Goal: Check status: Check status

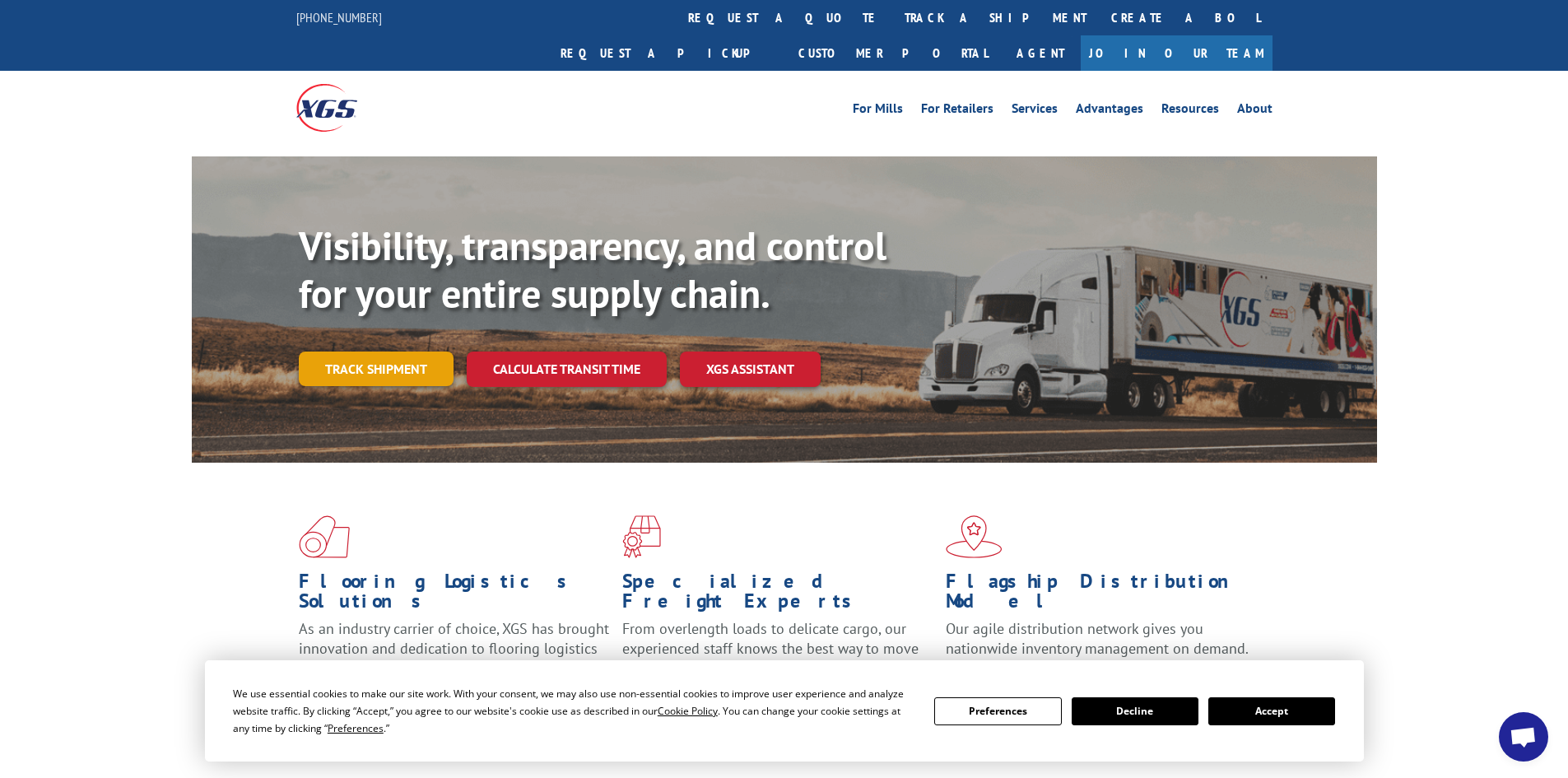
click at [403, 351] on link "Track shipment" at bounding box center [376, 368] width 155 height 34
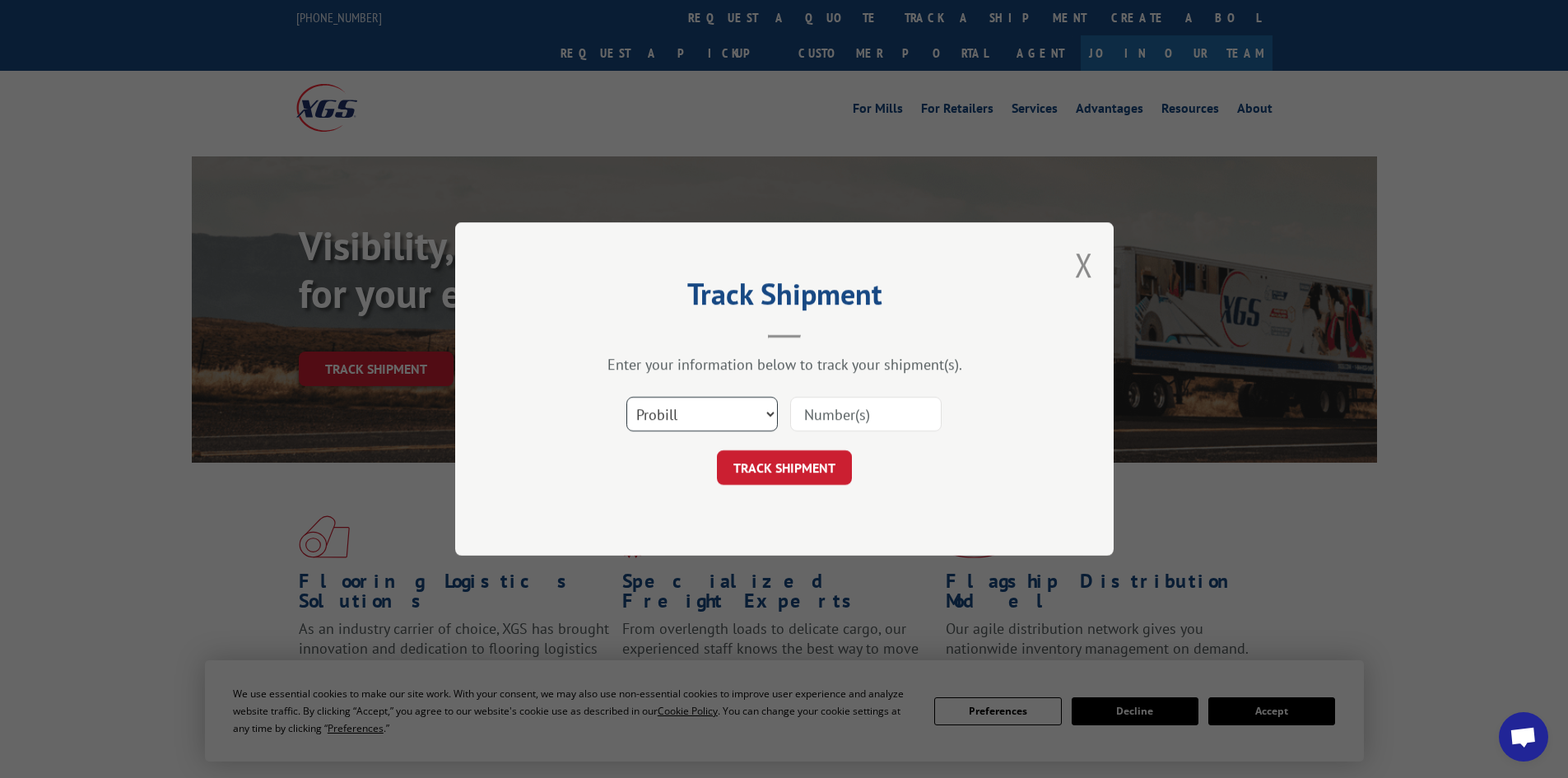
click at [726, 408] on select "Select category... Probill BOL PO" at bounding box center [701, 414] width 151 height 34
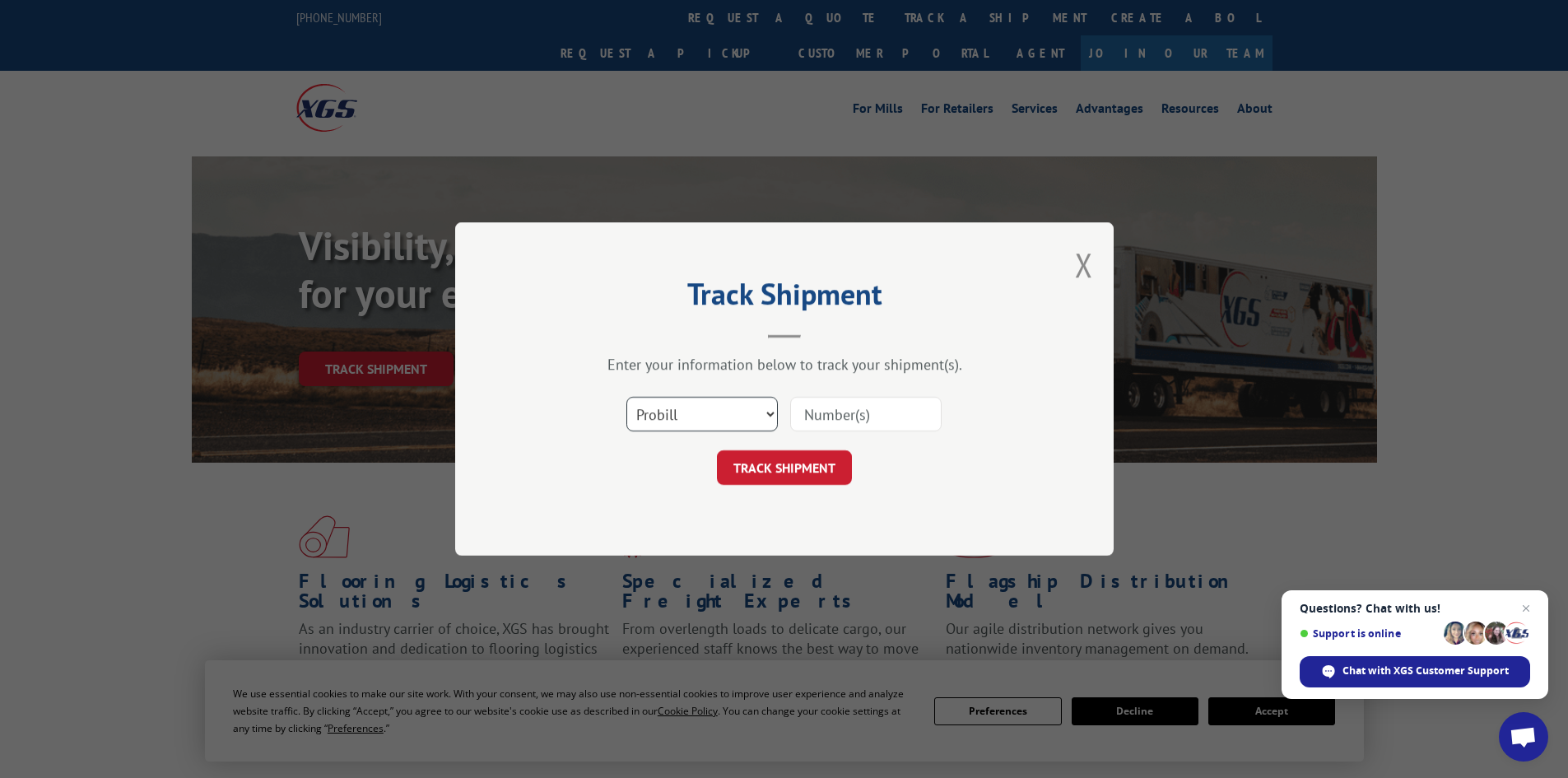
select select "bol"
click at [626, 397] on select "Select category... Probill BOL PO" at bounding box center [701, 414] width 151 height 34
click at [842, 414] on input at bounding box center [866, 414] width 151 height 34
paste input "472704"
type input "472704"
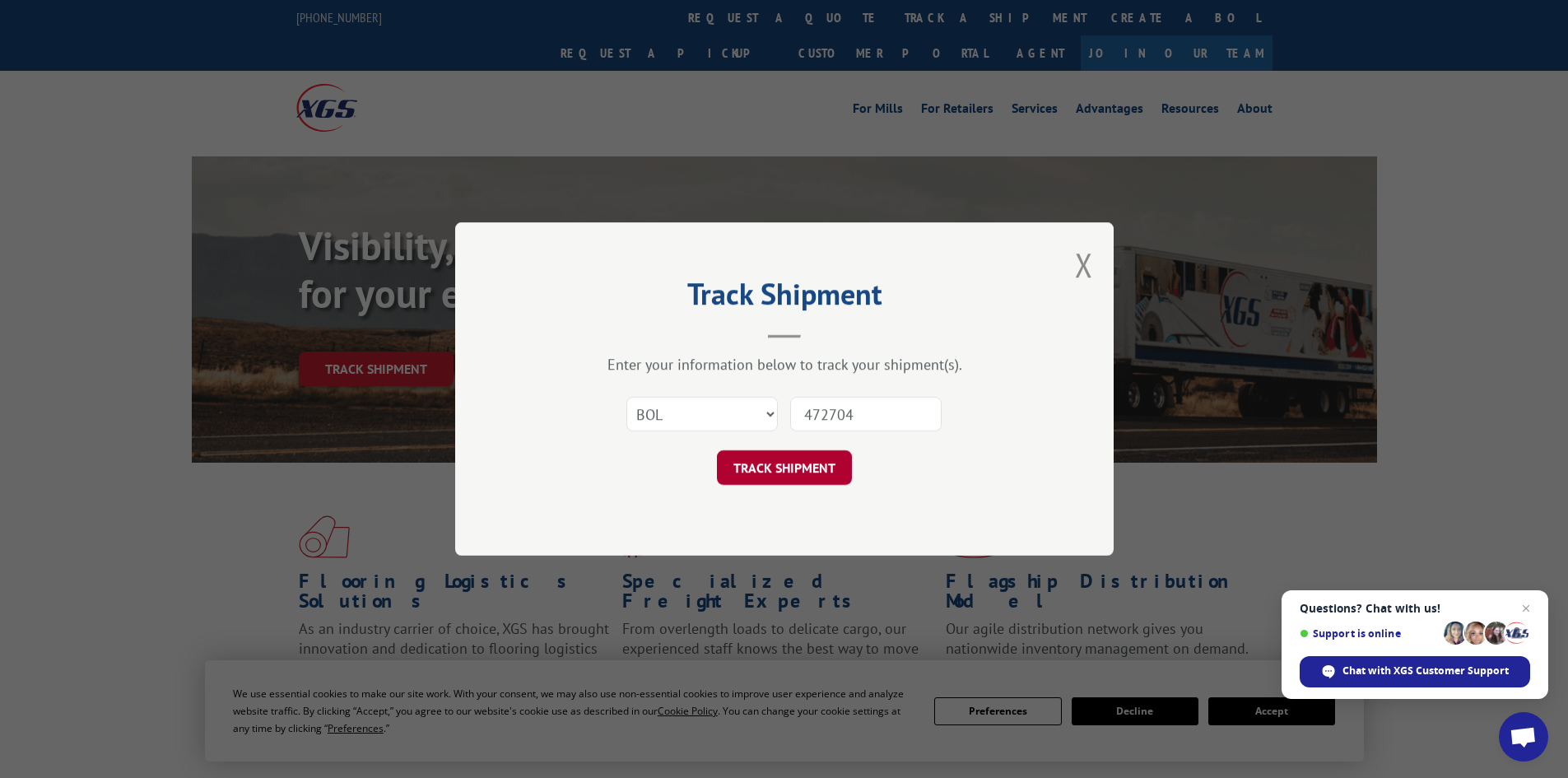
click at [786, 469] on button "TRACK SHIPMENT" at bounding box center [784, 467] width 135 height 34
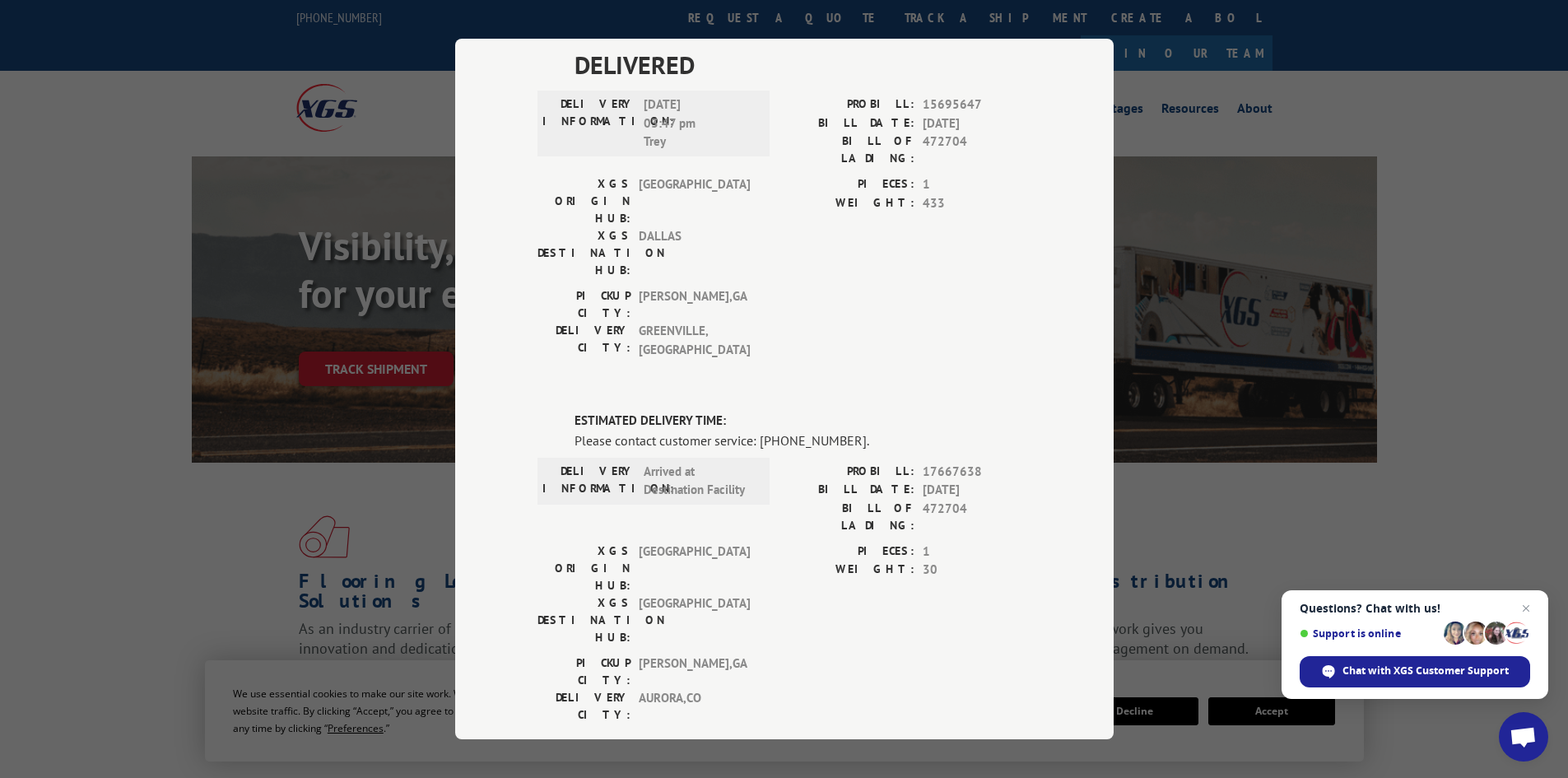
scroll to position [542, 0]
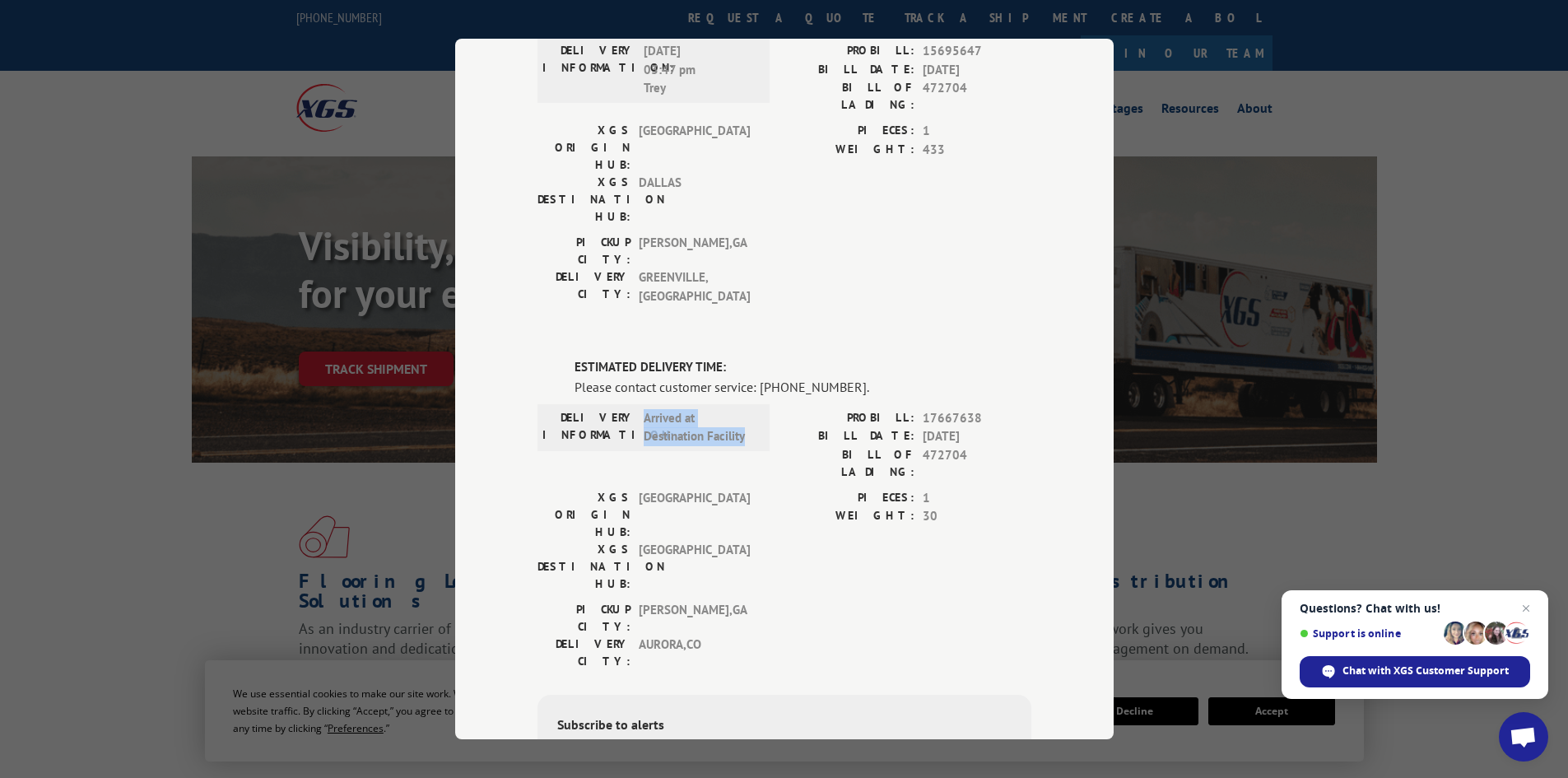
drag, startPoint x: 637, startPoint y: 220, endPoint x: 760, endPoint y: 250, distance: 126.6
click at [760, 404] on div "DELIVERY INFORMATION: Arrived at Destination Facility" at bounding box center [653, 427] width 232 height 47
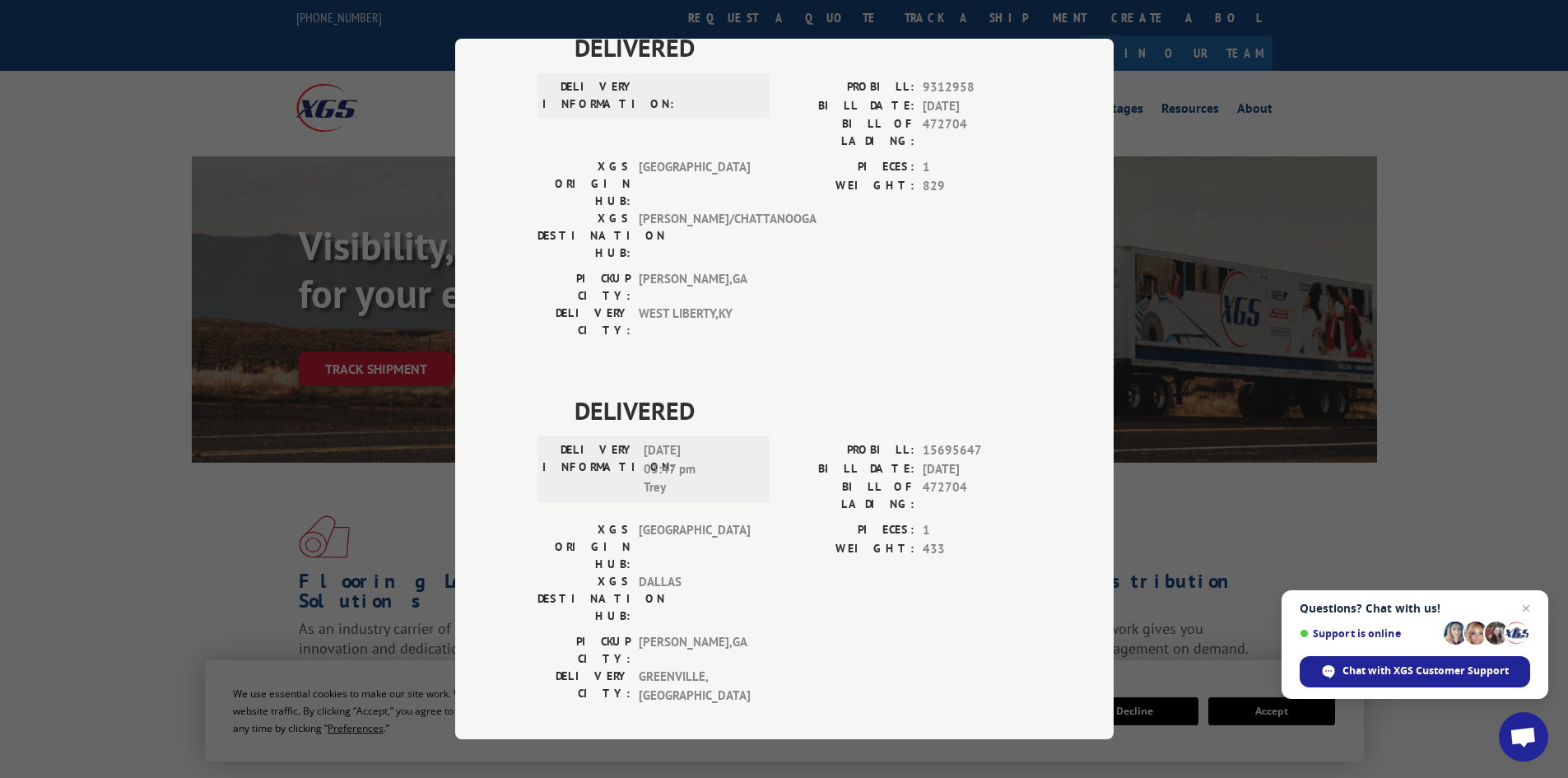
scroll to position [0, 0]
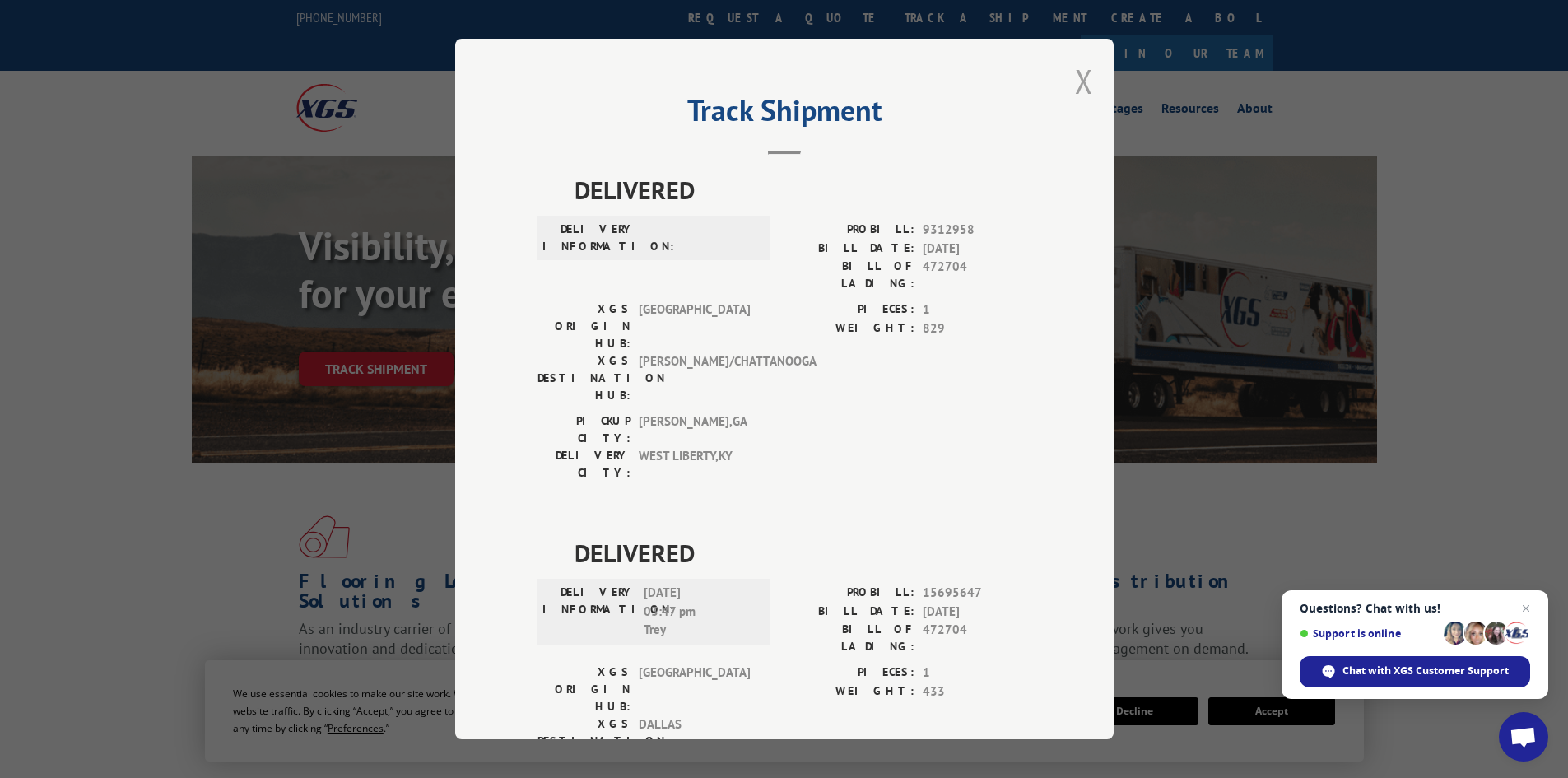
drag, startPoint x: 1082, startPoint y: 81, endPoint x: 822, endPoint y: 33, distance: 264.4
click at [1081, 81] on button "Close modal" at bounding box center [1083, 81] width 18 height 44
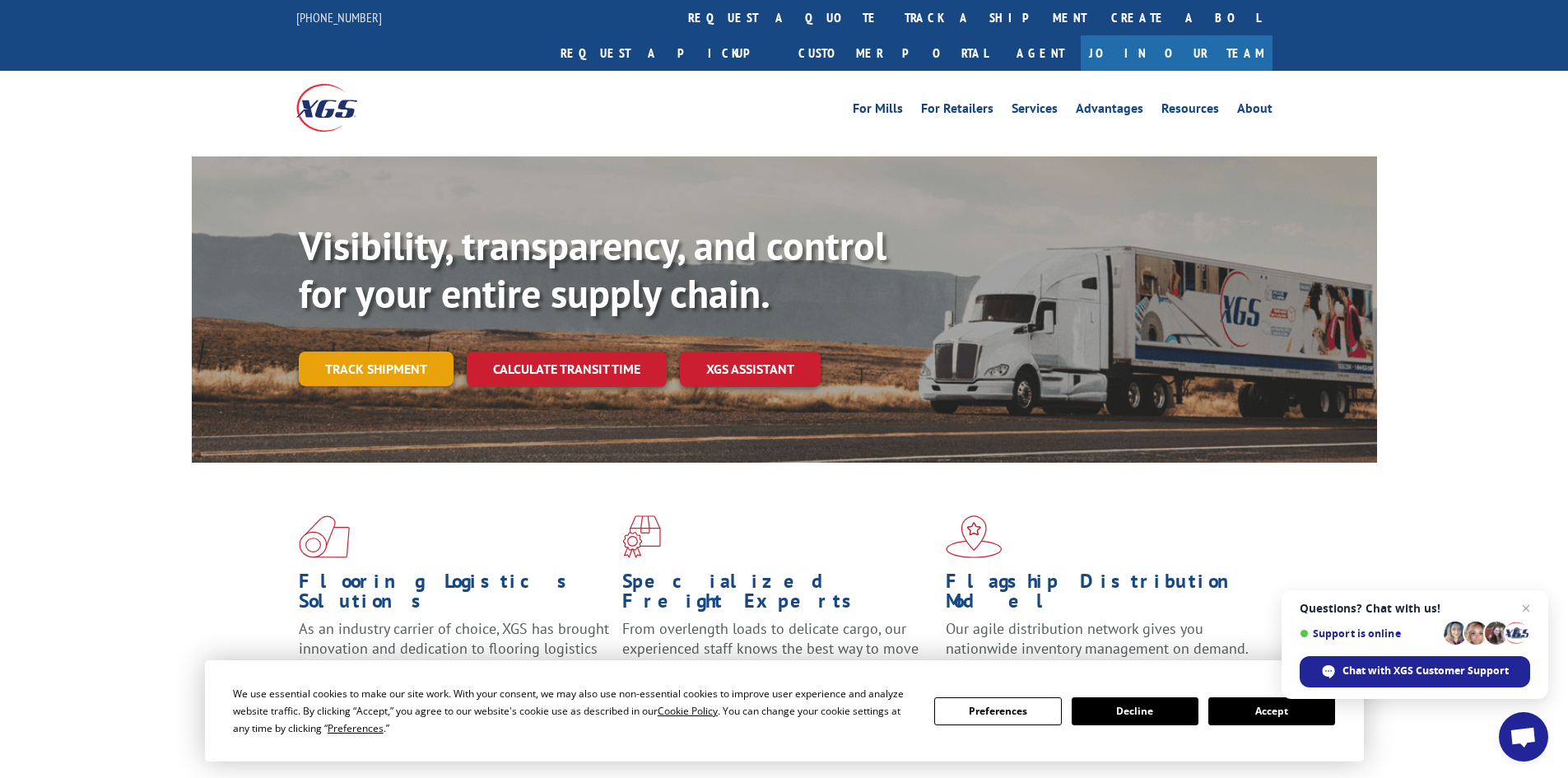
click at [410, 351] on link "Track shipment" at bounding box center [376, 368] width 155 height 34
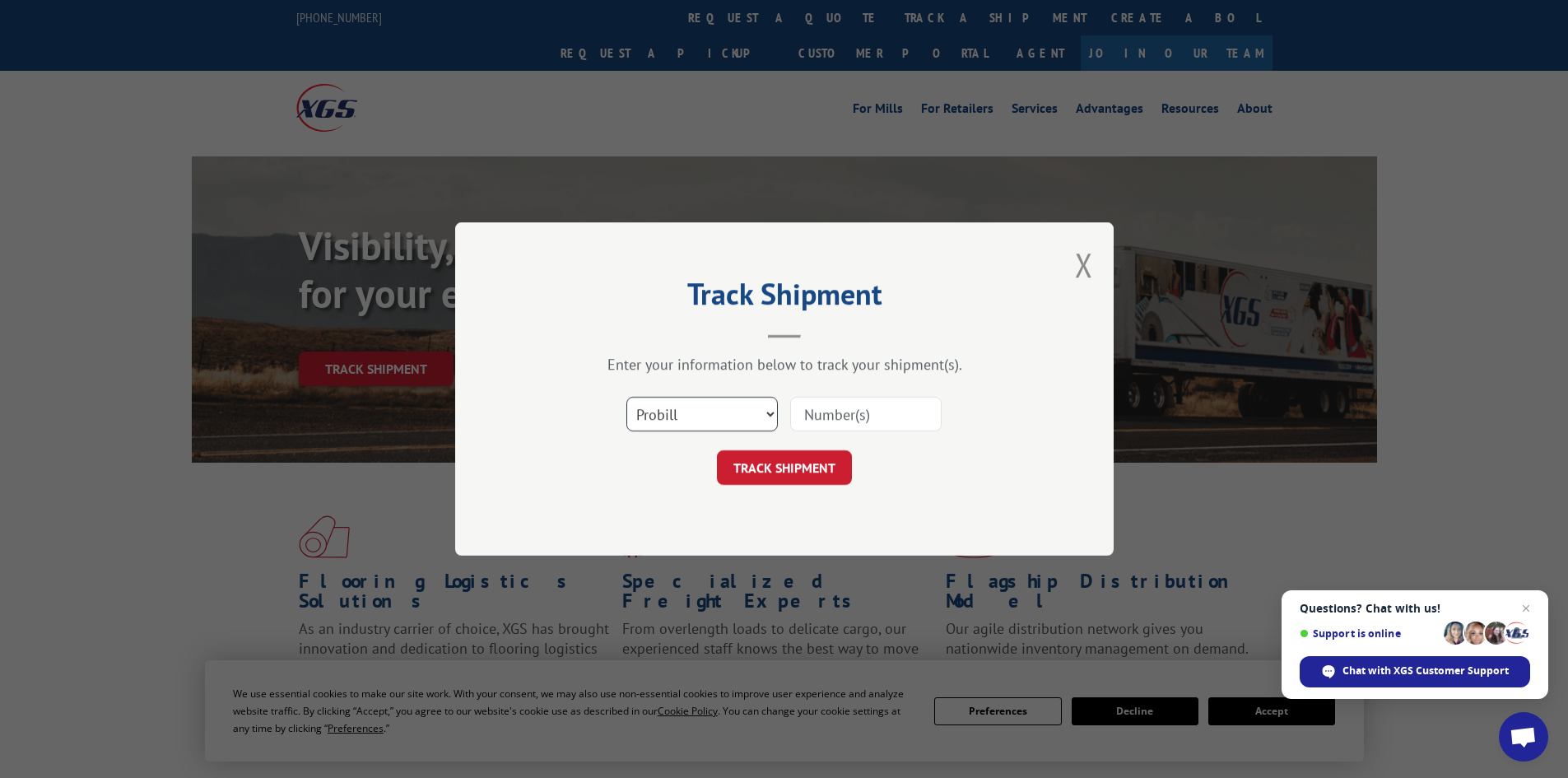
click at [736, 416] on select "Select category... Probill BOL PO" at bounding box center [701, 414] width 151 height 34
select select "bol"
click at [626, 397] on select "Select category... Probill BOL PO" at bounding box center [701, 414] width 151 height 34
click at [864, 410] on input at bounding box center [866, 414] width 151 height 34
paste input "472704"
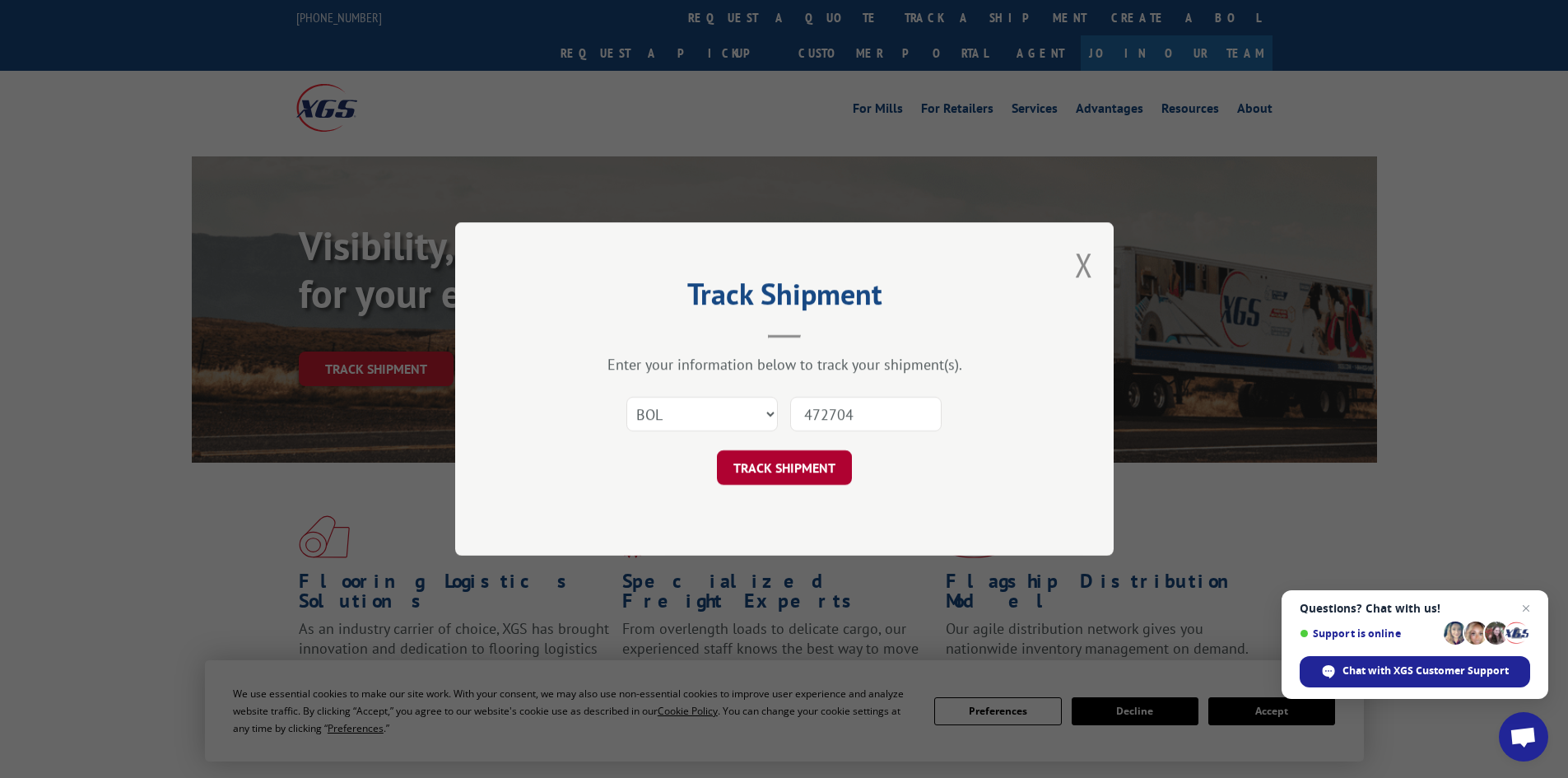
type input "472704"
click at [810, 458] on button "TRACK SHIPMENT" at bounding box center [784, 467] width 135 height 34
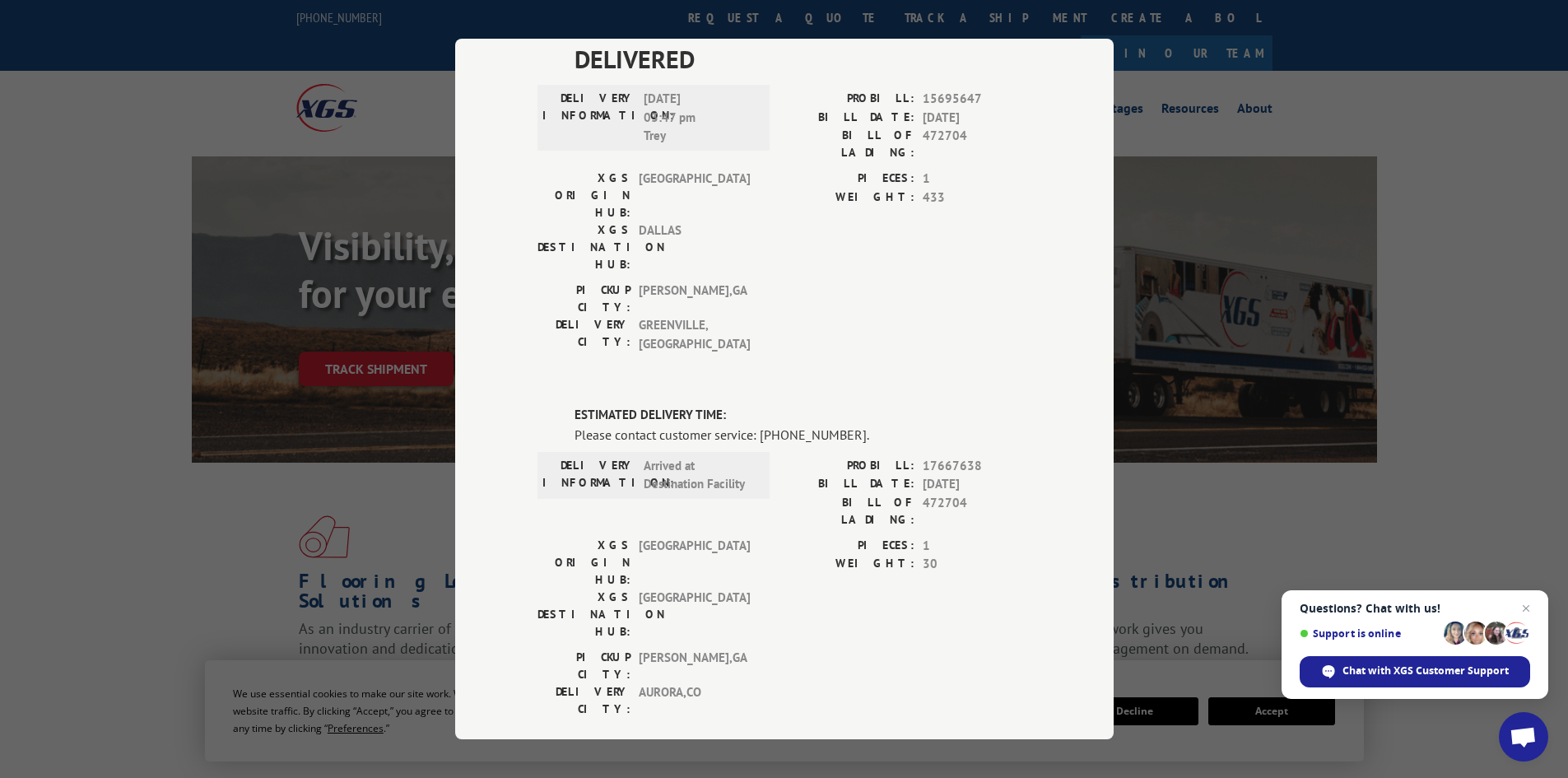
scroll to position [412, 0]
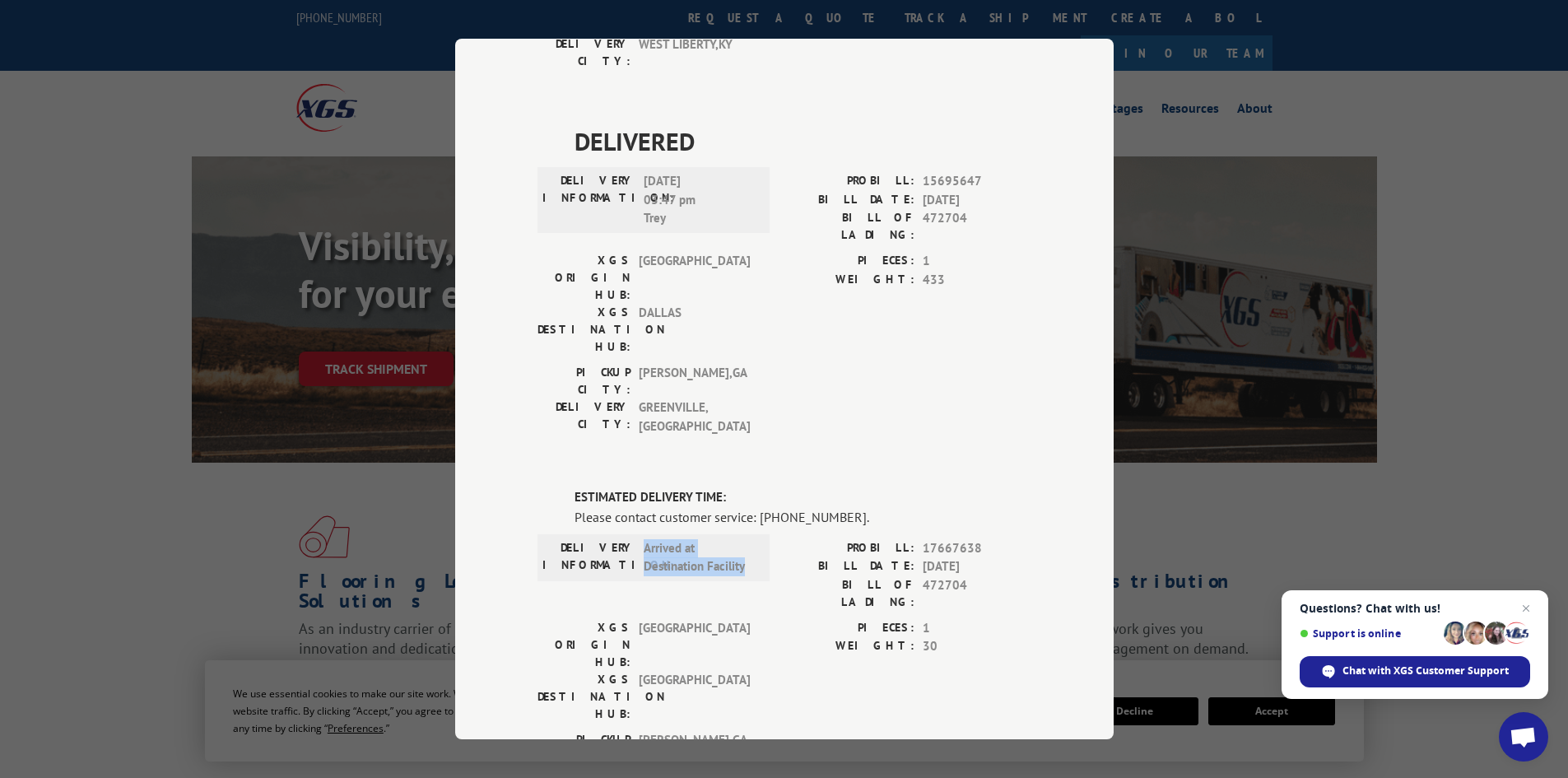
drag, startPoint x: 640, startPoint y: 353, endPoint x: 749, endPoint y: 393, distance: 116.1
click at [751, 539] on div "DELIVERY INFORMATION: Arrived at Destination Facility" at bounding box center [653, 579] width 232 height 80
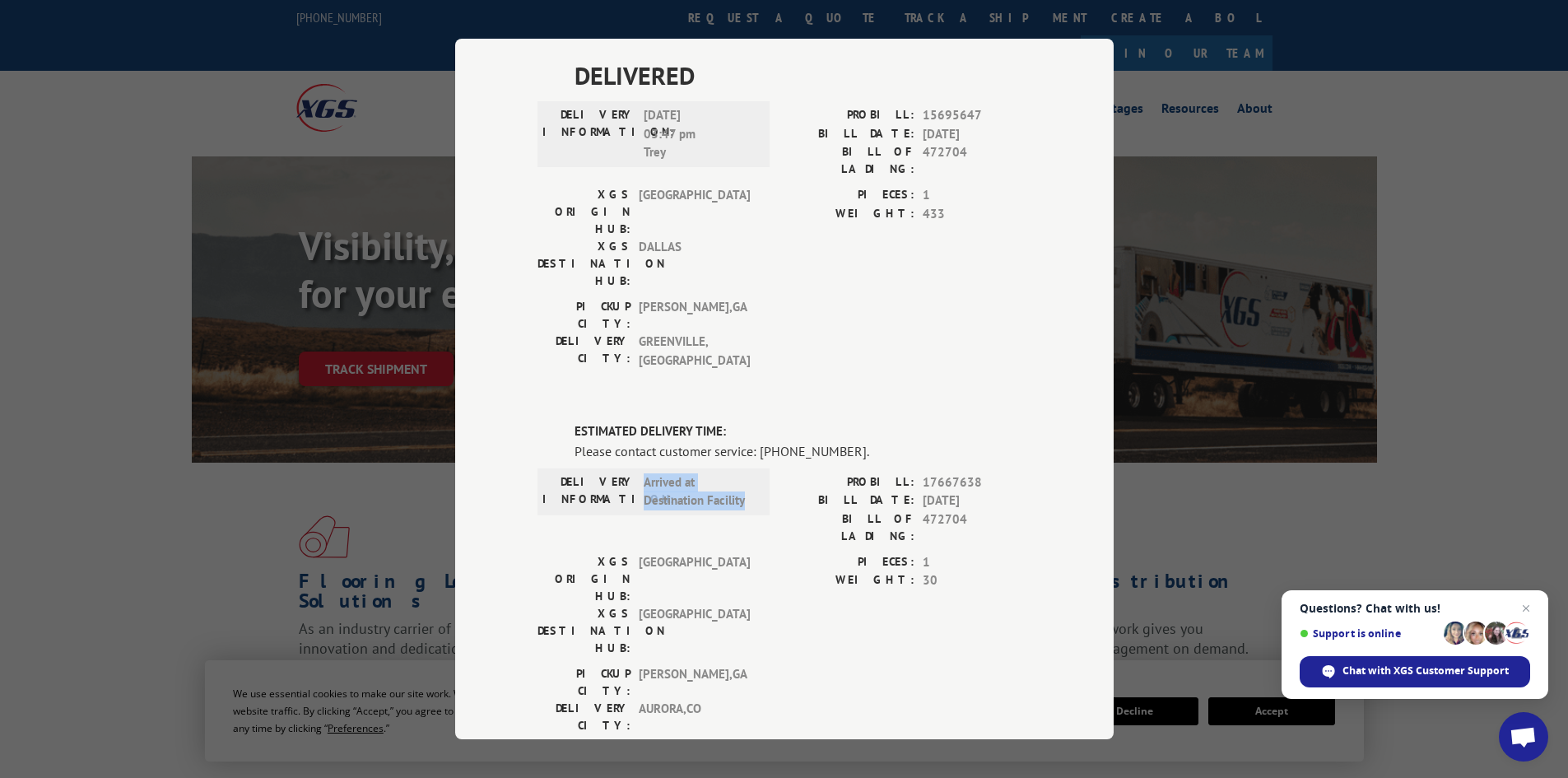
scroll to position [491, 0]
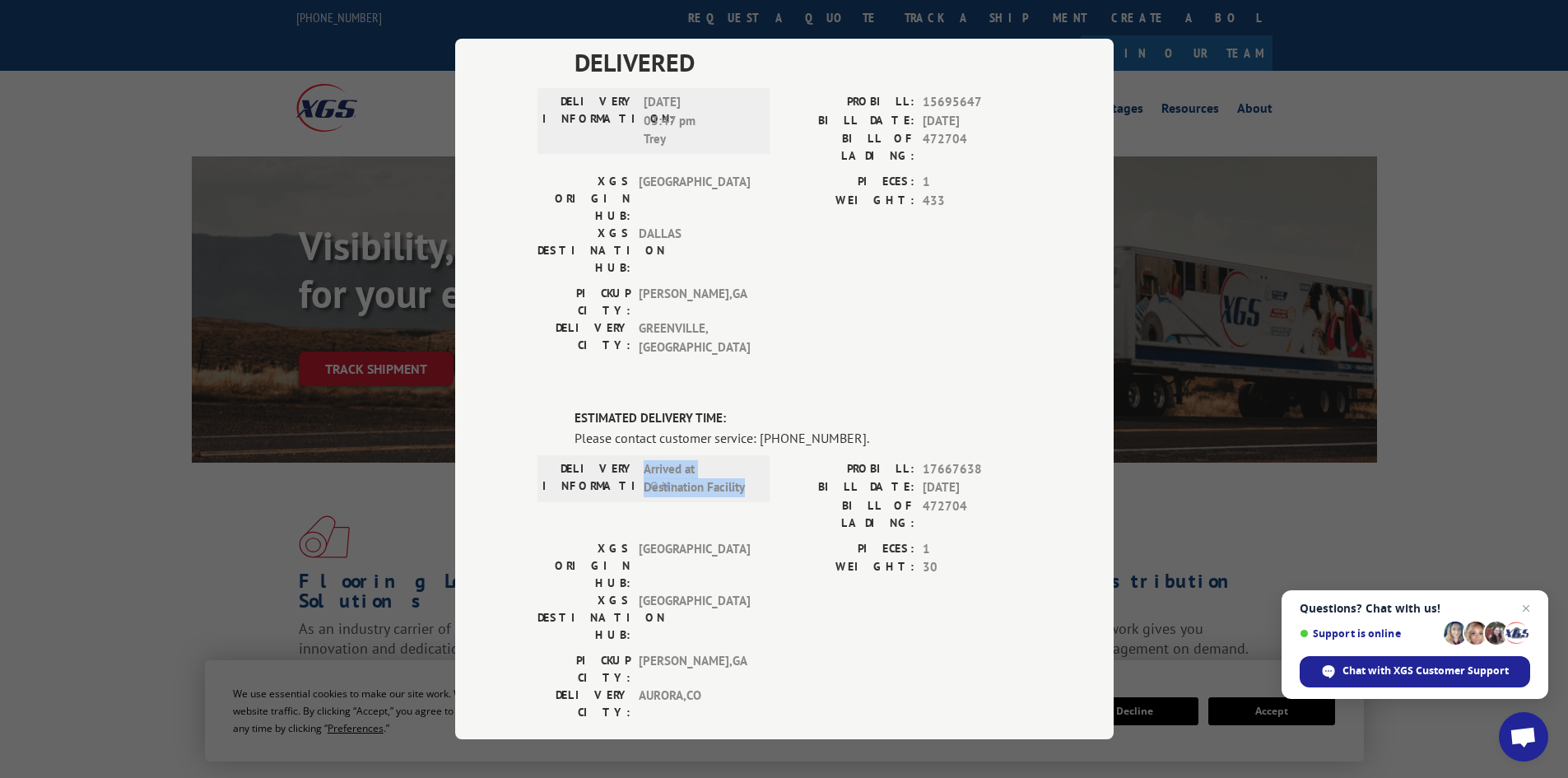
click at [577, 455] on div "DELIVERY INFORMATION: Arrived at Destination Facility" at bounding box center [653, 478] width 232 height 47
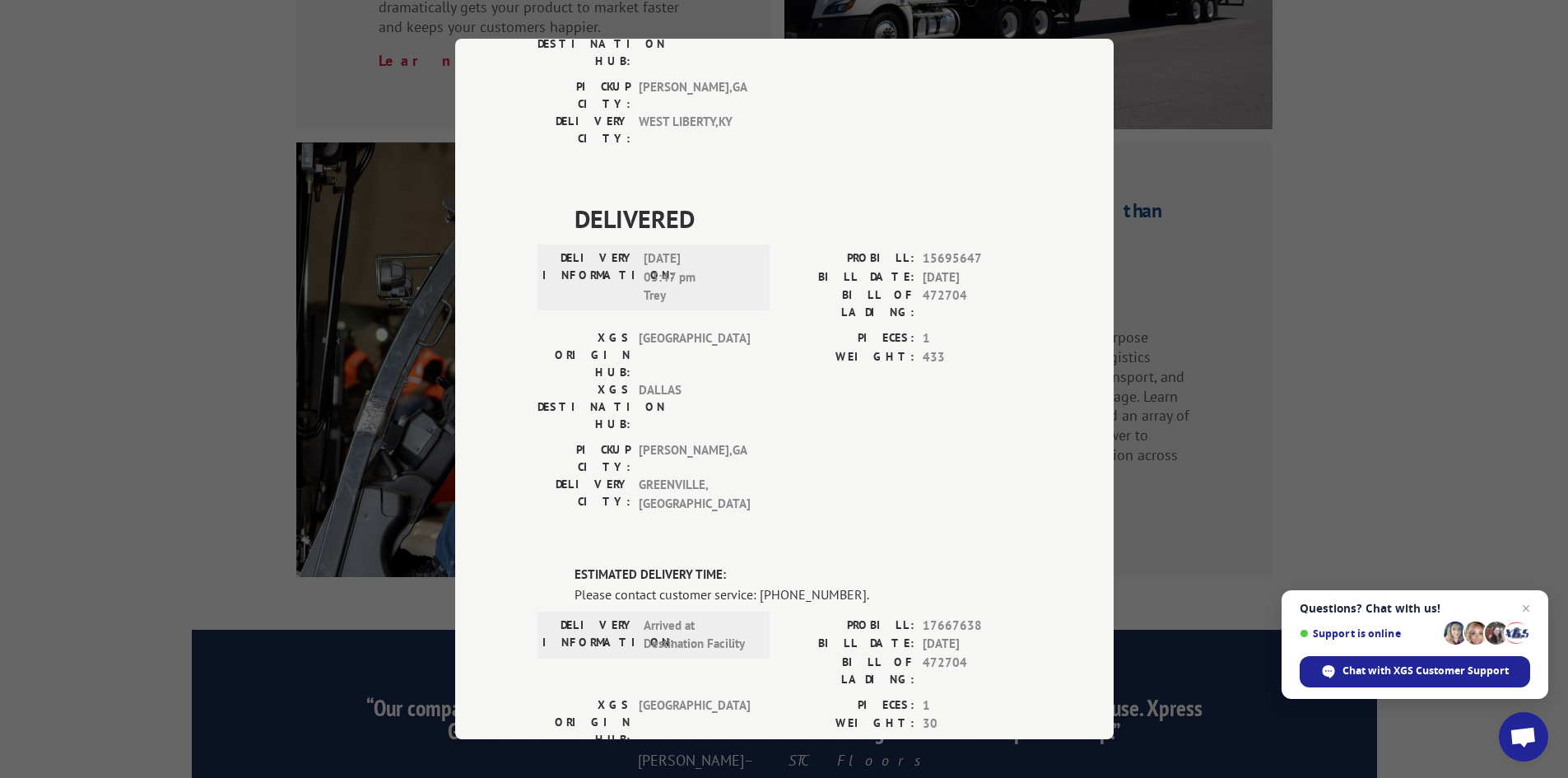
scroll to position [2480, 0]
